Goal: Navigation & Orientation: Find specific page/section

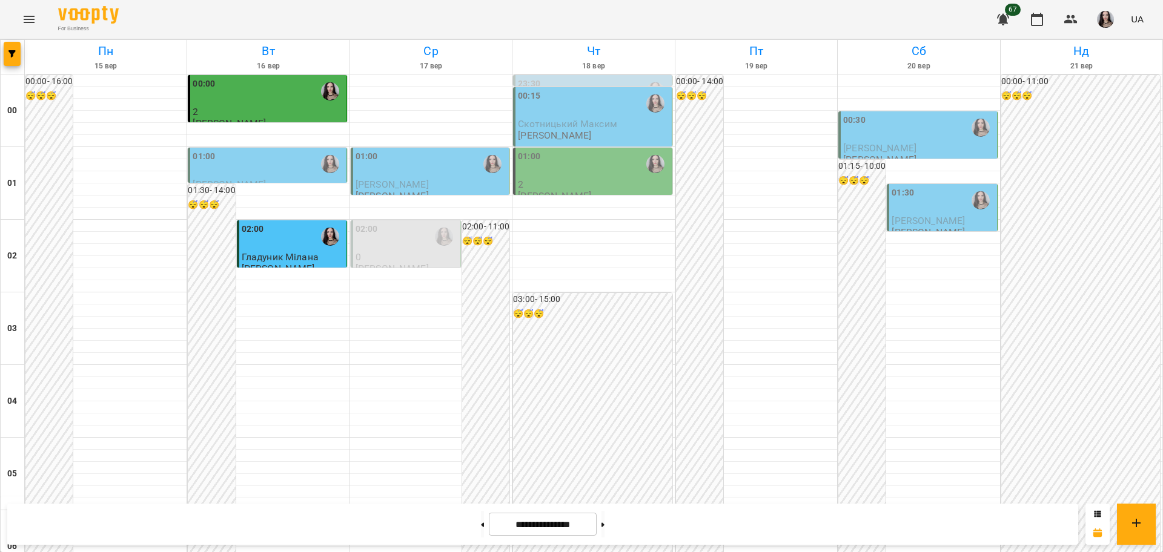
scroll to position [1106, 0]
drag, startPoint x: 0, startPoint y: 0, endPoint x: 27, endPoint y: 23, distance: 35.2
click at [27, 23] on icon "Menu" at bounding box center [29, 19] width 15 height 15
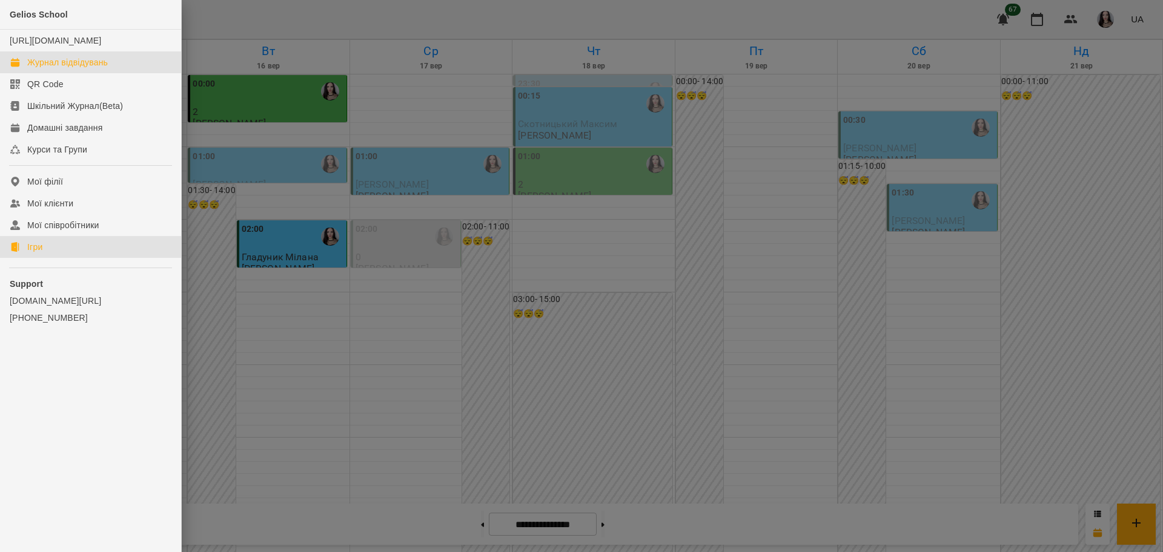
click at [56, 258] on link "Ігри" at bounding box center [90, 247] width 181 height 22
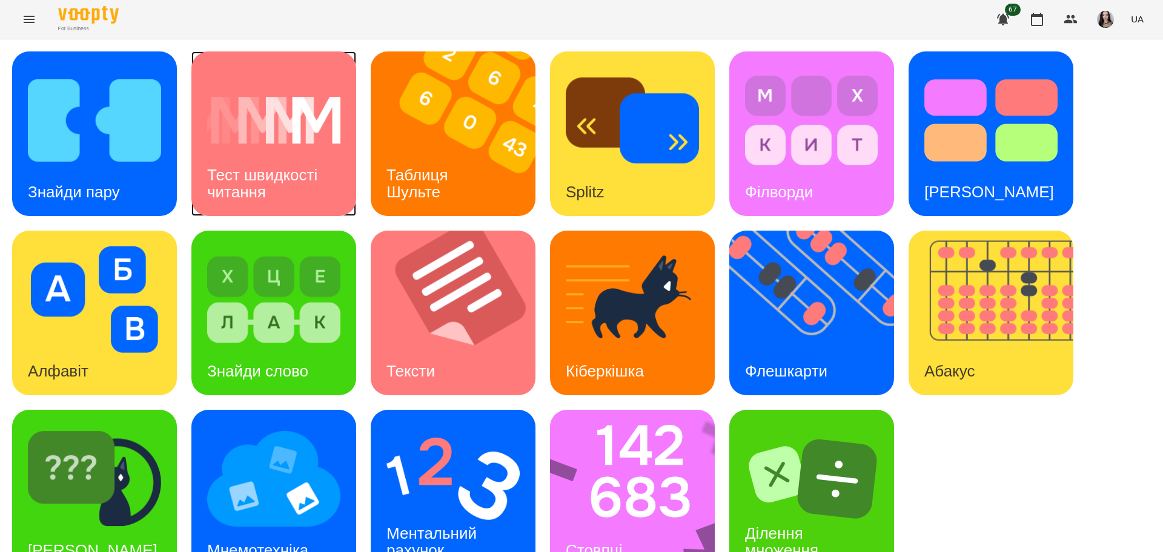
click at [258, 167] on h3 "Тест швидкості читання" at bounding box center [264, 183] width 114 height 35
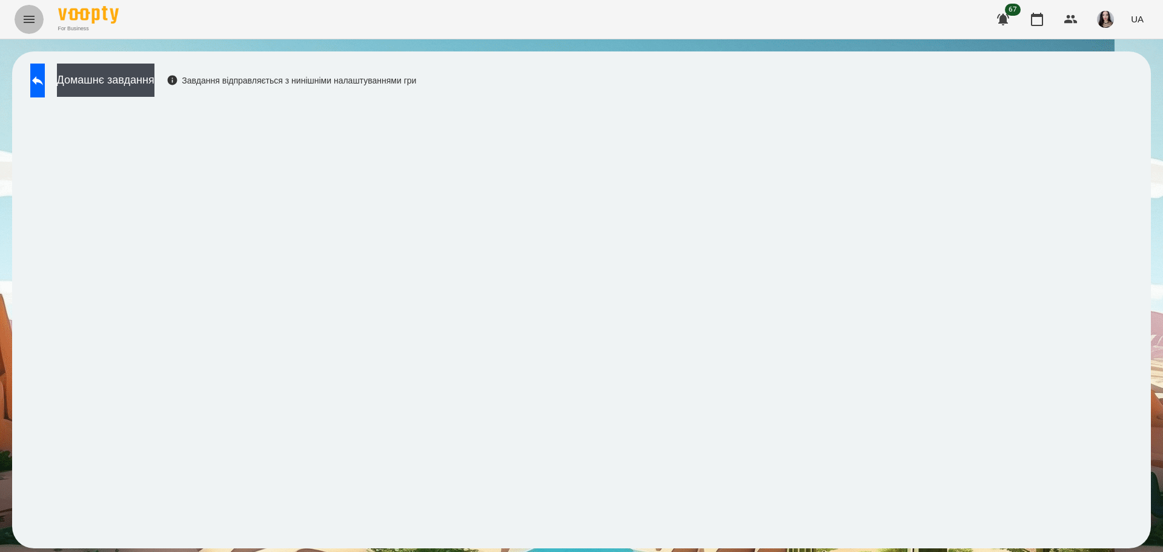
click at [26, 15] on icon "Menu" at bounding box center [29, 19] width 15 height 15
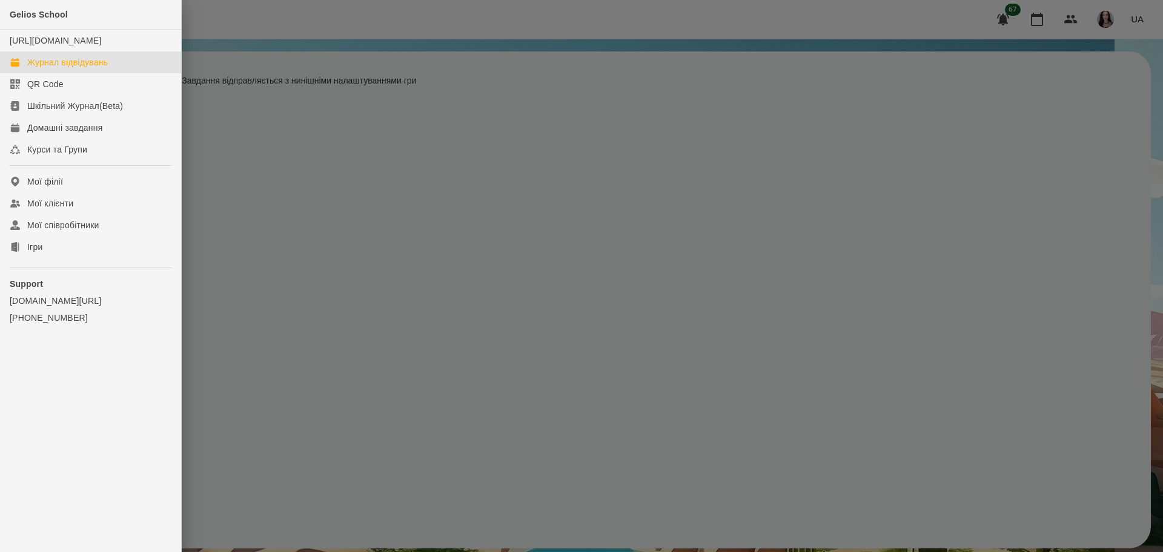
click at [62, 68] on div "Журнал відвідувань" at bounding box center [67, 62] width 81 height 12
